Goal: Task Accomplishment & Management: Manage account settings

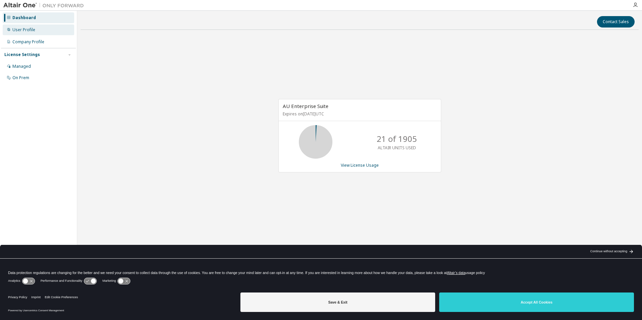
click at [55, 32] on div "User Profile" at bounding box center [39, 30] width 72 height 11
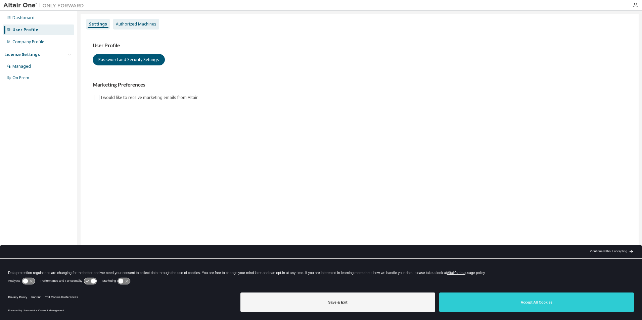
click at [124, 24] on div "Authorized Machines" at bounding box center [136, 23] width 41 height 5
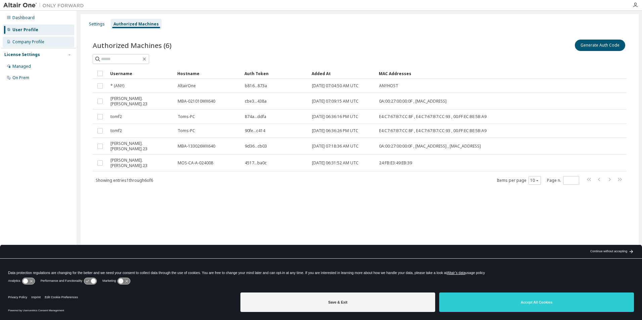
click at [39, 41] on div "Company Profile" at bounding box center [28, 41] width 32 height 5
